Goal: Navigation & Orientation: Find specific page/section

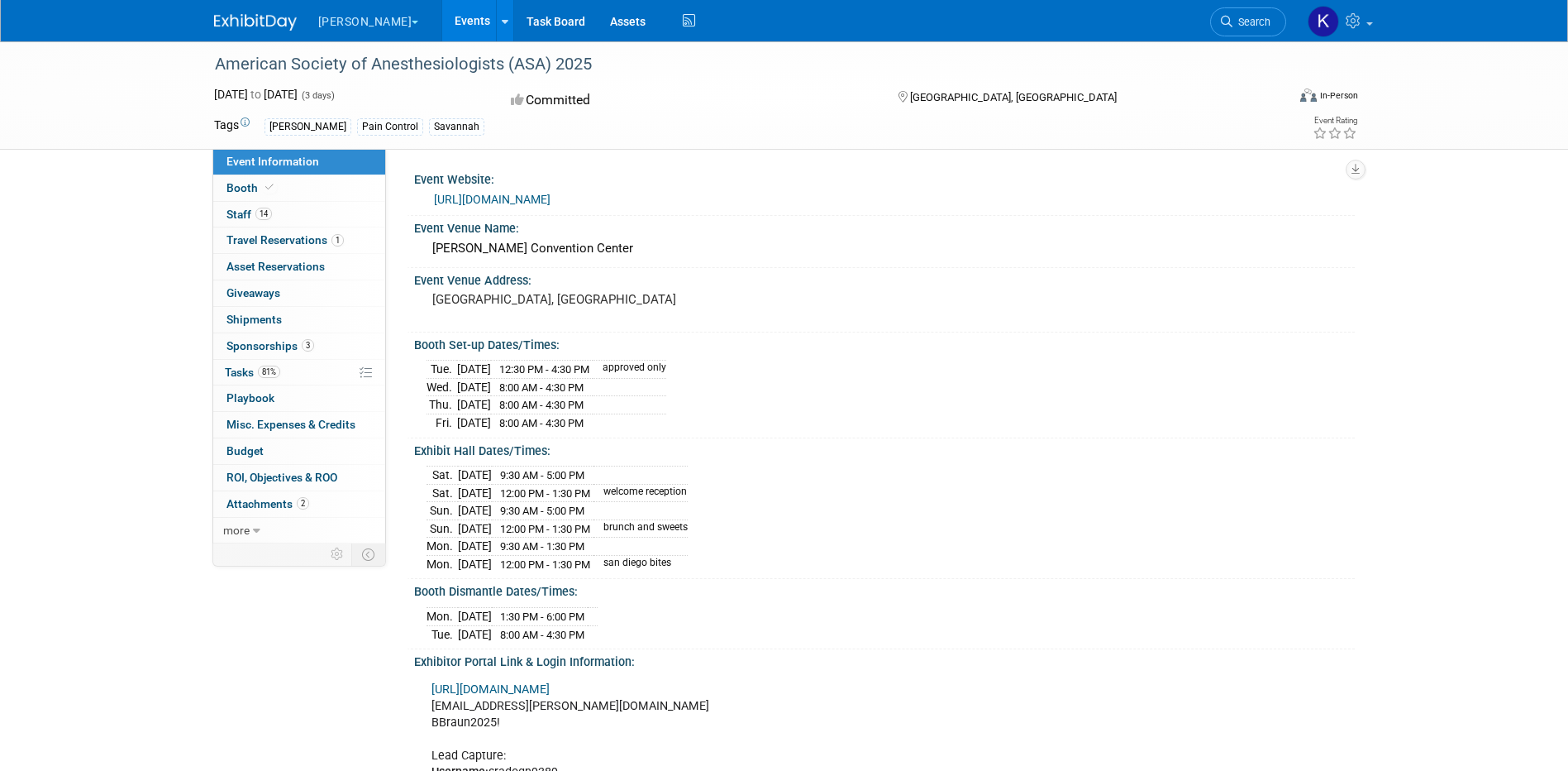
click at [343, 24] on button "[PERSON_NAME]" at bounding box center [377, 18] width 123 height 37
click at [365, 129] on link "Aesculap" at bounding box center [376, 125] width 118 height 23
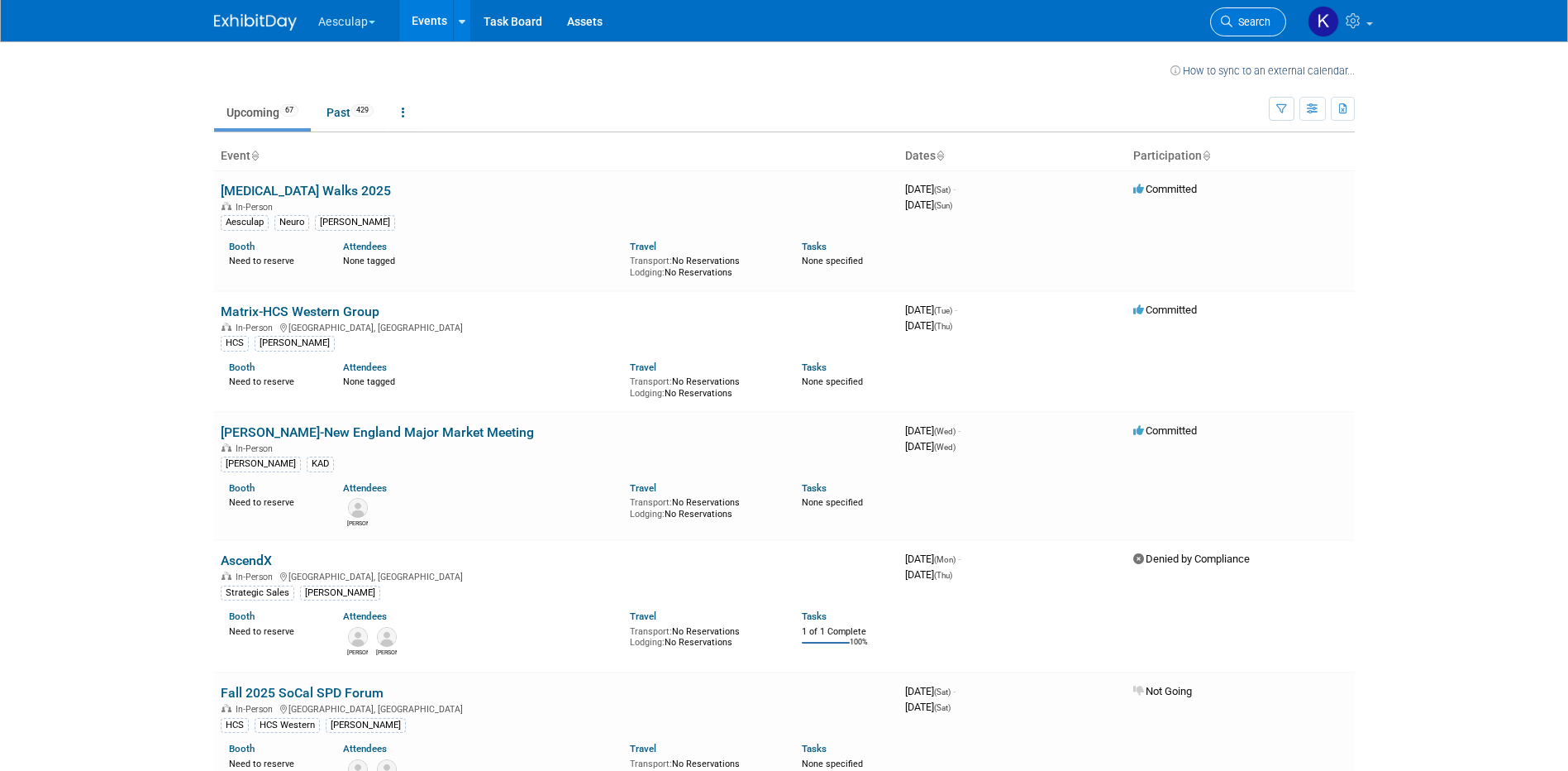
drag, startPoint x: 0, startPoint y: 0, endPoint x: 1251, endPoint y: 21, distance: 1251.2
click at [1251, 21] on span "Search" at bounding box center [1251, 22] width 38 height 13
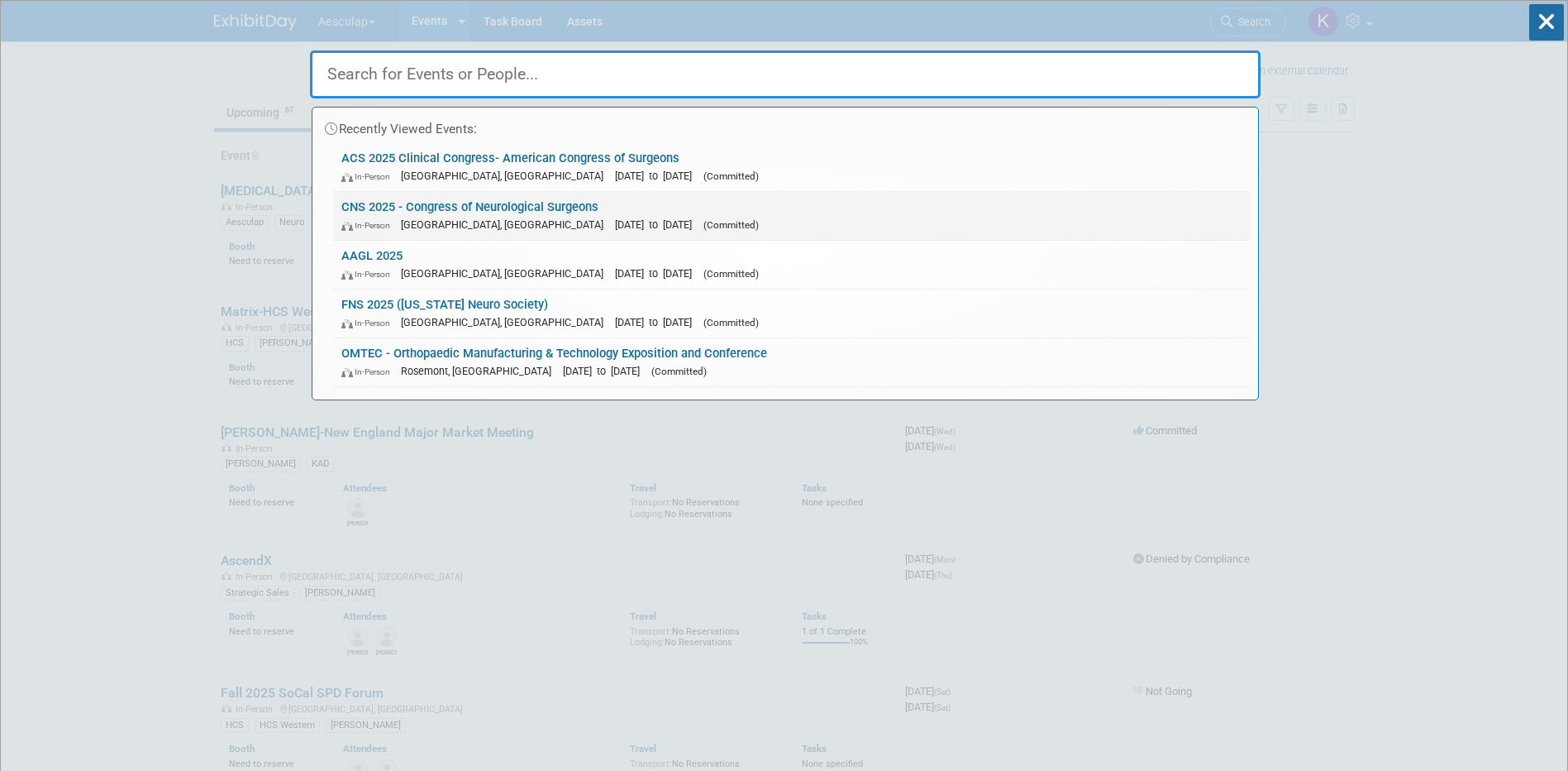
click at [548, 216] on div "In-Person [GEOGRAPHIC_DATA], [GEOGRAPHIC_DATA] [DATE] to [DATE] (Committed)" at bounding box center [791, 224] width 900 height 17
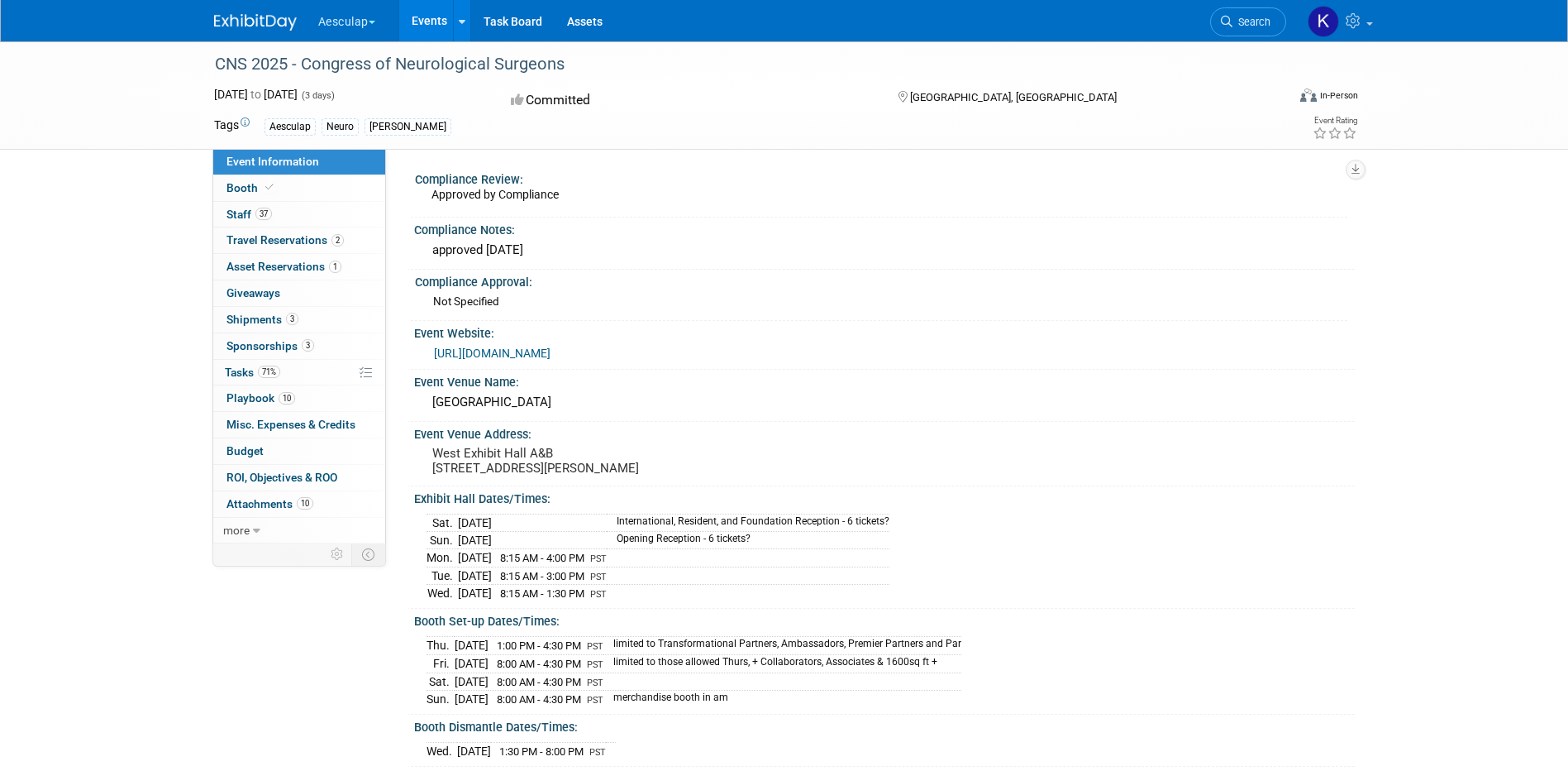
scroll to position [82, 0]
